Goal: Information Seeking & Learning: Learn about a topic

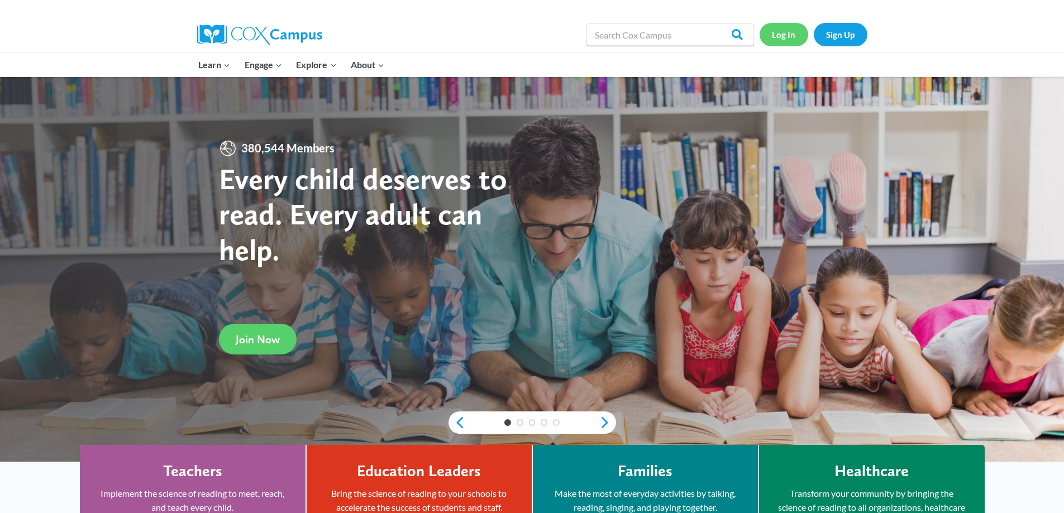
click at [790, 34] on link "Log In" at bounding box center [783, 34] width 49 height 23
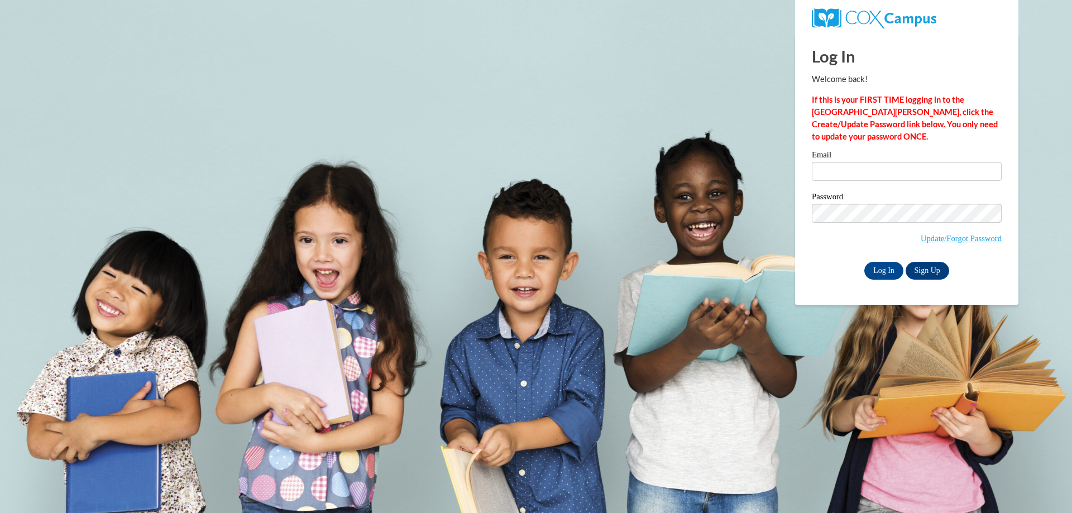
click at [864, 183] on div "Email" at bounding box center [907, 170] width 190 height 39
click at [864, 168] on input "Email" at bounding box center [907, 171] width 190 height 19
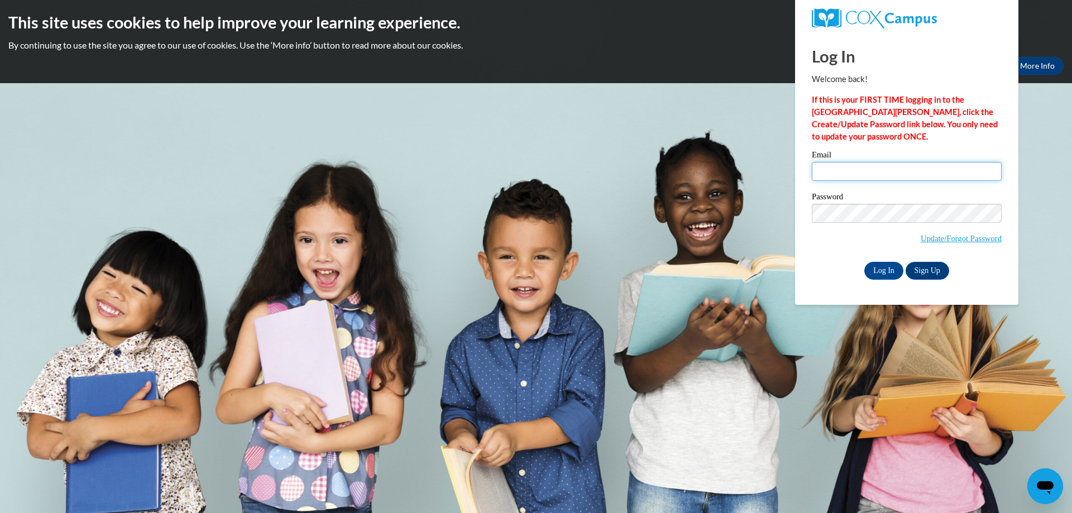
type input "nicholson.sophia.a@muscogee.k12.ga.us"
click at [864, 262] on input "Log In" at bounding box center [883, 271] width 39 height 18
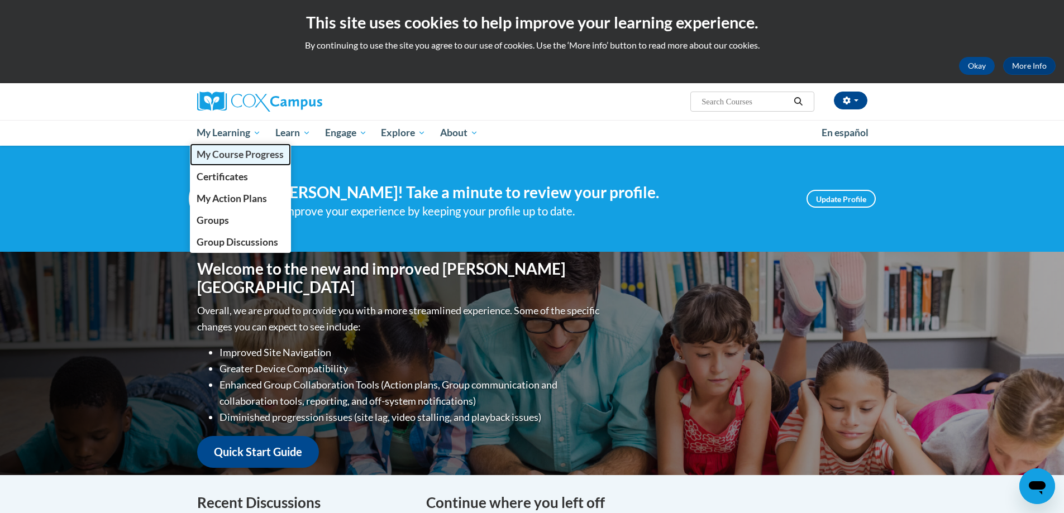
click at [254, 154] on span "My Course Progress" at bounding box center [240, 155] width 87 height 12
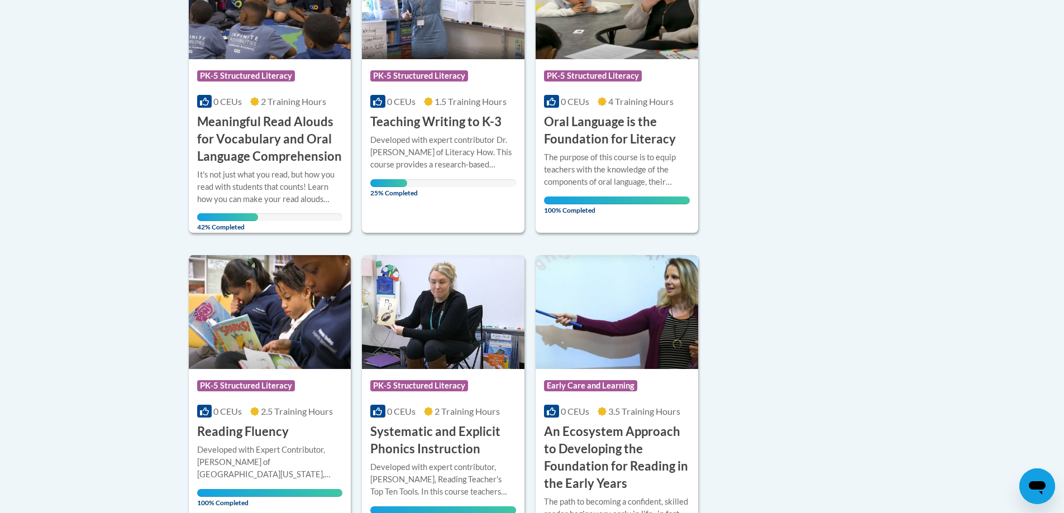
scroll to position [335, 0]
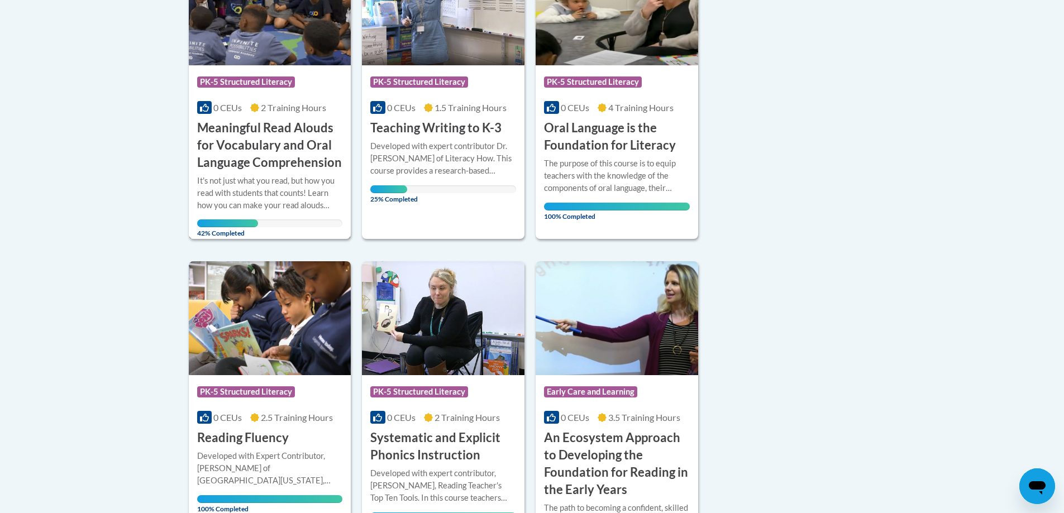
click at [256, 141] on h3 "Meaningful Read Alouds for Vocabulary and Oral Language Comprehension" at bounding box center [270, 145] width 146 height 51
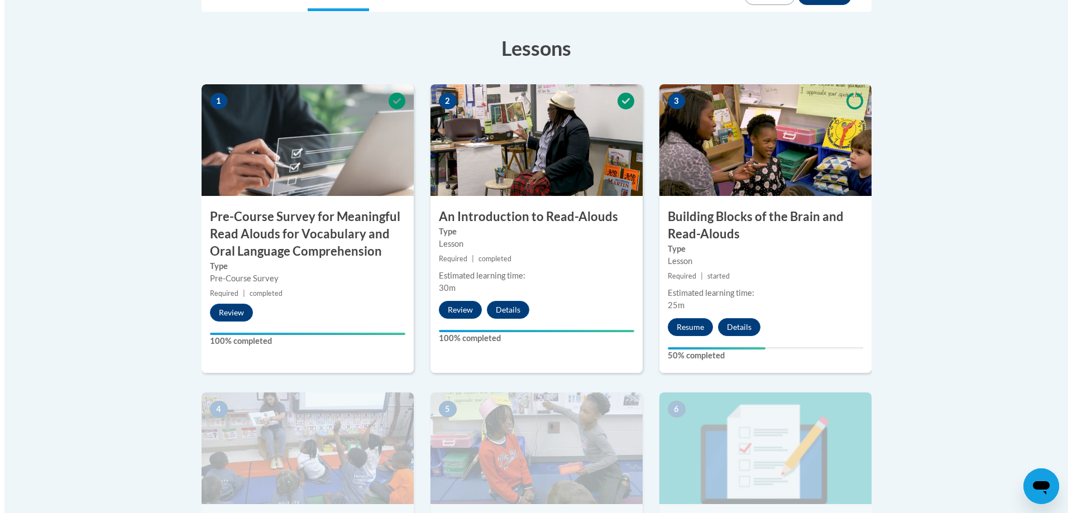
scroll to position [335, 0]
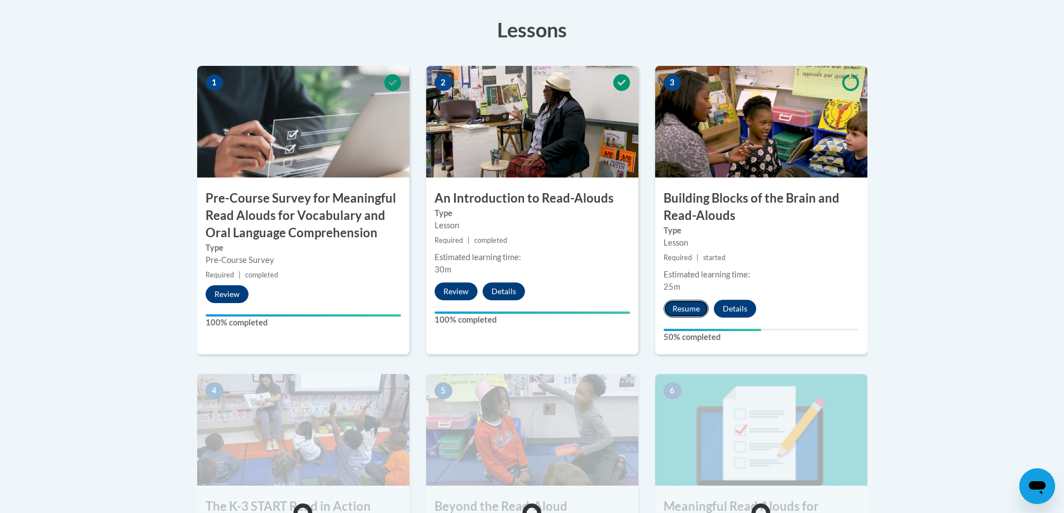
click at [685, 307] on button "Resume" at bounding box center [685, 309] width 45 height 18
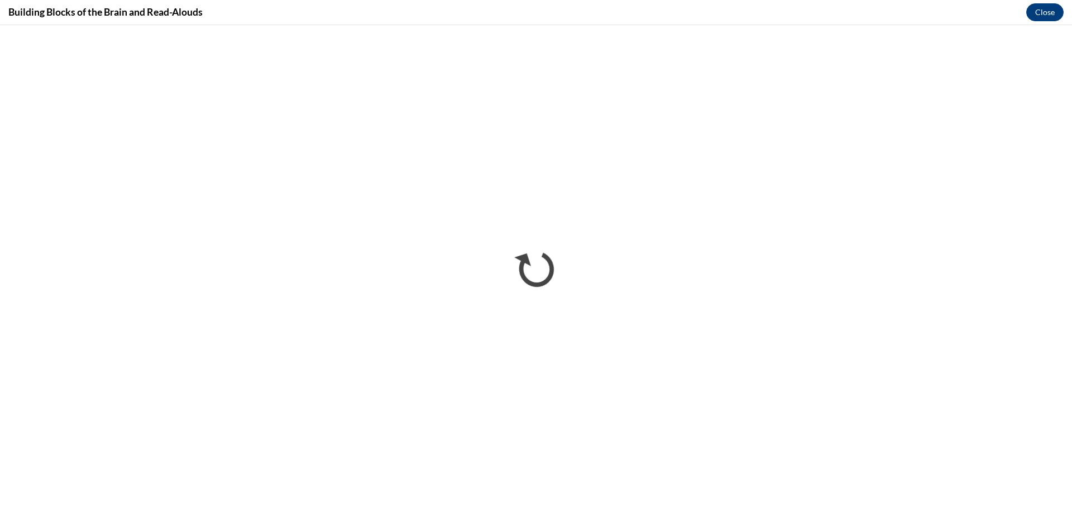
scroll to position [0, 0]
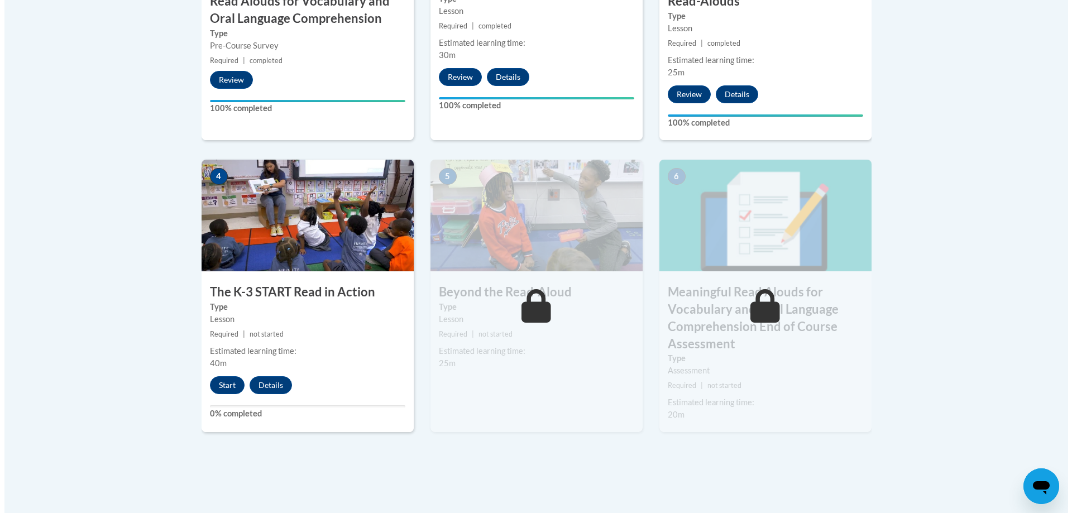
scroll to position [558, 0]
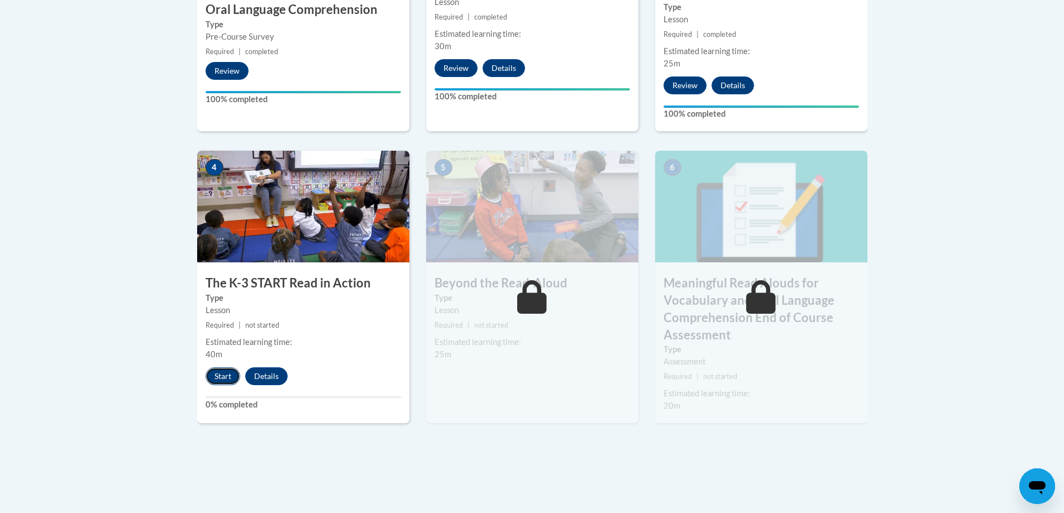
click at [222, 378] on button "Start" at bounding box center [223, 376] width 35 height 18
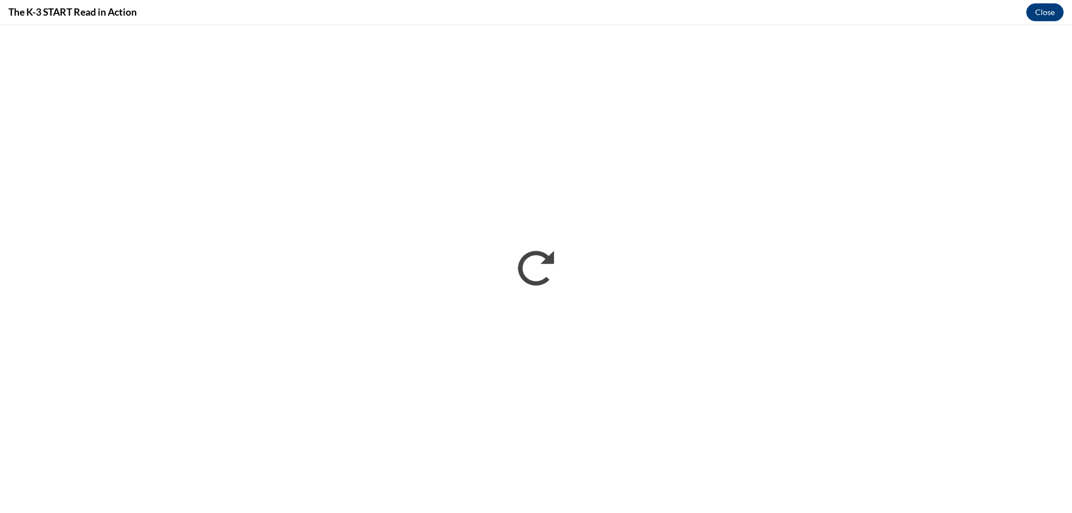
scroll to position [0, 0]
